Goal: Find specific page/section: Find specific page/section

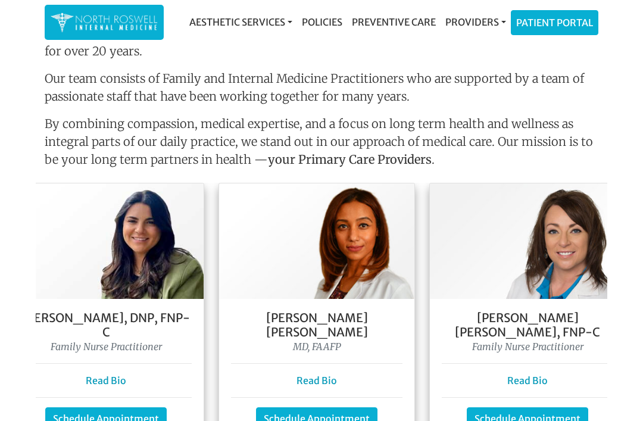
scroll to position [973, 0]
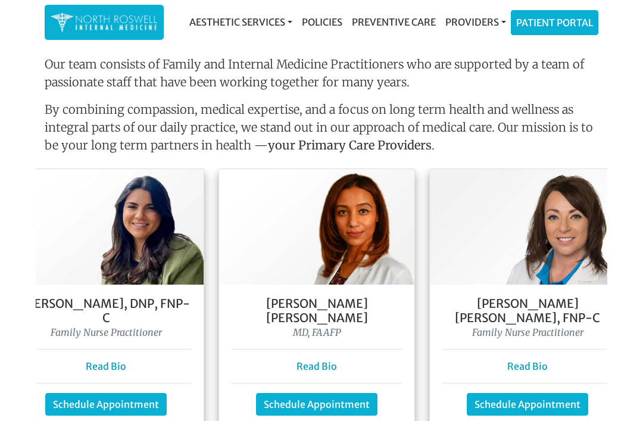
click at [332, 360] on link "Read Bio" at bounding box center [316, 366] width 40 height 12
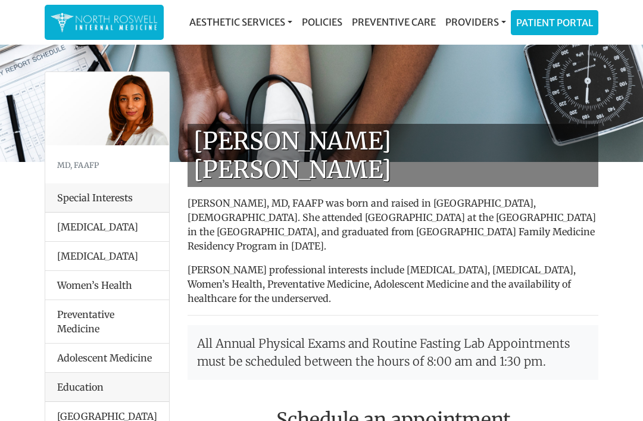
click at [480, 26] on link "Providers" at bounding box center [475, 22] width 70 height 24
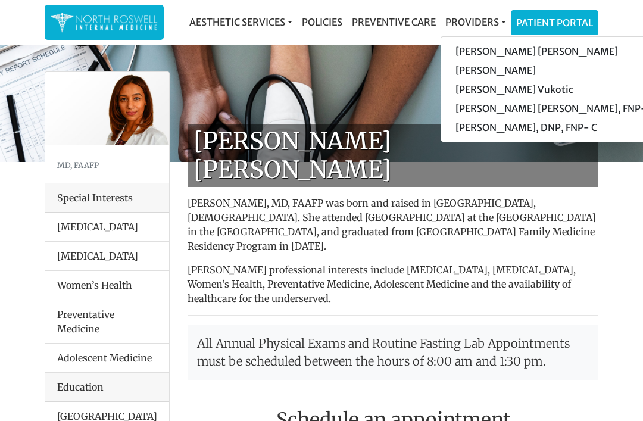
click at [494, 109] on link "[PERSON_NAME] [PERSON_NAME], FNP-C" at bounding box center [554, 108] width 226 height 19
